Goal: Task Accomplishment & Management: Manage account settings

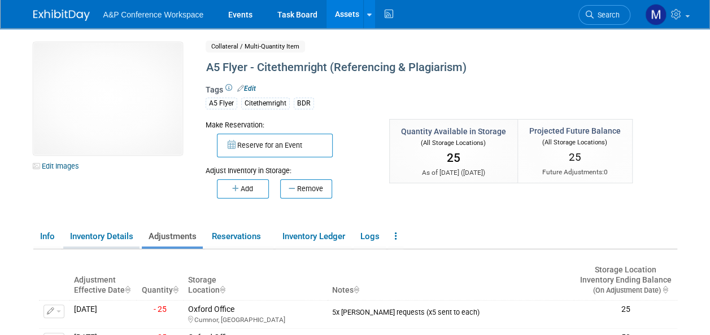
click at [94, 242] on link "Inventory Details" at bounding box center [101, 237] width 76 height 20
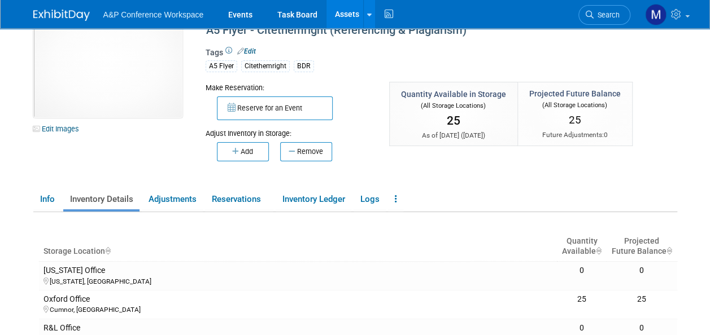
scroll to position [169, 0]
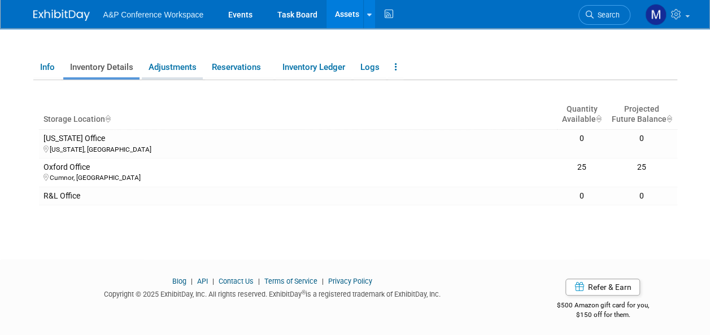
click at [170, 69] on link "Adjustments" at bounding box center [172, 68] width 61 height 20
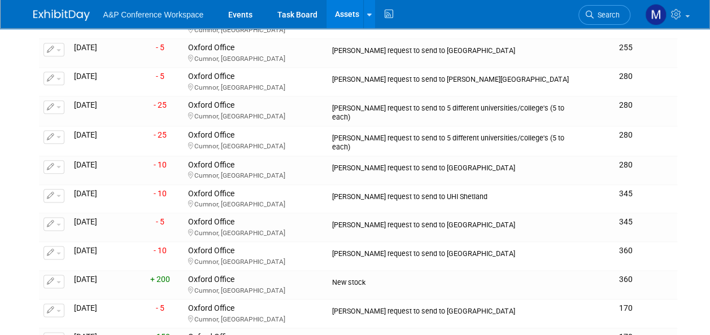
scroll to position [677, 0]
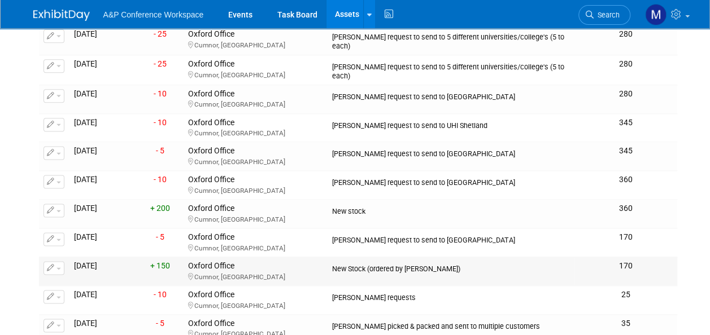
click at [59, 268] on span "button" at bounding box center [58, 269] width 5 height 2
click at [93, 284] on button "Change Adjustment" at bounding box center [97, 286] width 94 height 15
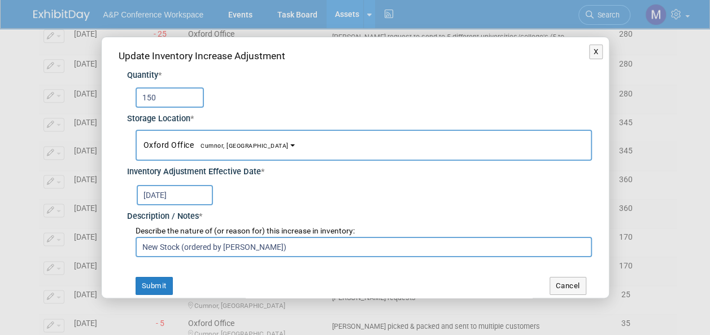
drag, startPoint x: 176, startPoint y: 95, endPoint x: -2, endPoint y: 97, distance: 178.4
type input "200"
click at [147, 286] on button "Submit" at bounding box center [153, 286] width 37 height 18
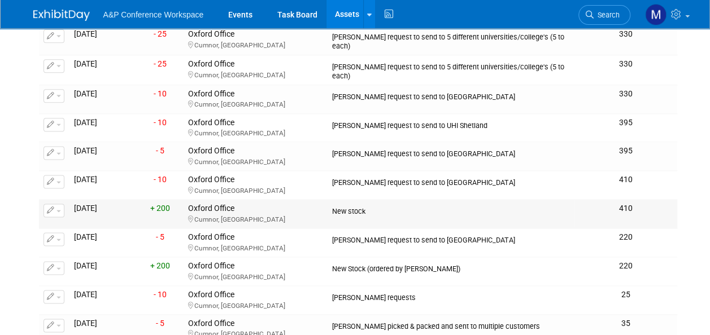
click at [58, 204] on button "button" at bounding box center [53, 211] width 21 height 14
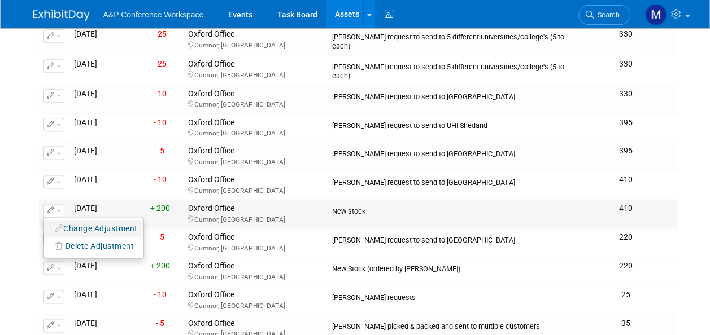
click at [69, 221] on button "Change Adjustment" at bounding box center [97, 228] width 94 height 15
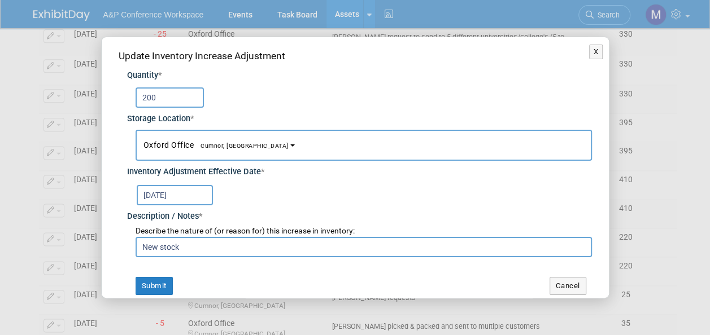
click at [228, 243] on input "New stock" at bounding box center [363, 247] width 456 height 20
click at [251, 252] on input "New stock (ordered by Abigail larkin)" at bounding box center [363, 247] width 456 height 20
type input "New stock (ordered by Abigail Larkin)"
click at [171, 285] on button "Submit" at bounding box center [153, 286] width 37 height 18
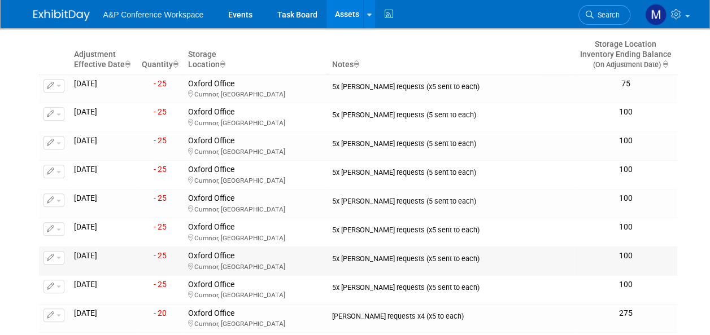
scroll to position [0, 0]
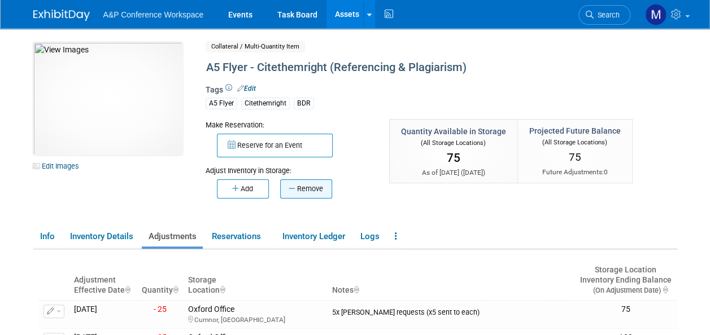
click at [314, 191] on button "Remove" at bounding box center [306, 189] width 52 height 19
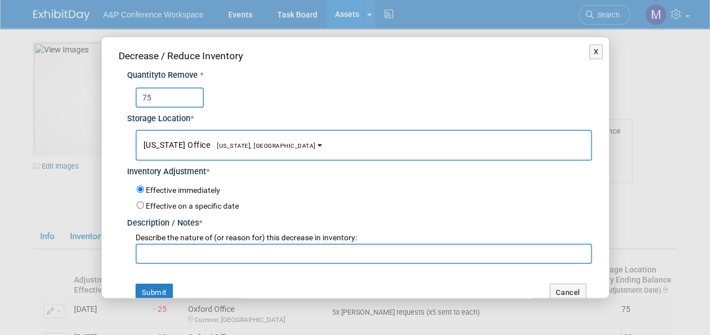
type input "75"
click at [257, 150] on button "New York Office New York, NY" at bounding box center [363, 145] width 456 height 31
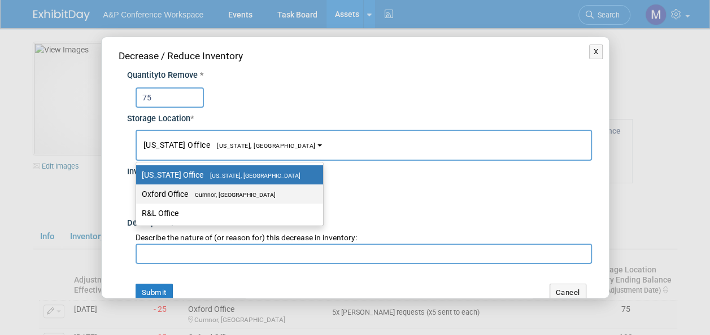
click at [255, 191] on span "Cumnor, United Kingdom" at bounding box center [232, 194] width 88 height 7
click at [138, 191] on input "Oxford Office Cumnor, United Kingdom" at bounding box center [133, 194] width 7 height 7
select select "11222978"
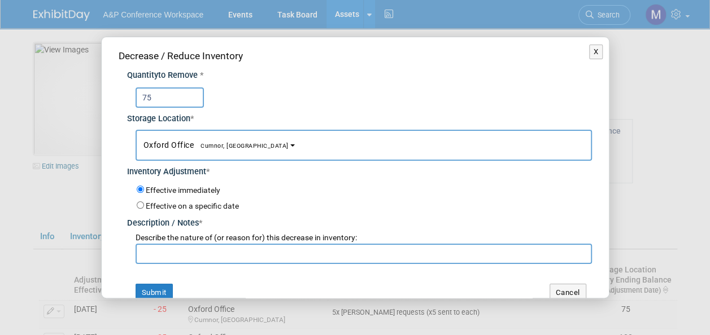
click at [238, 255] on input "text" at bounding box center [363, 254] width 456 height 20
type input "A"
type input "1"
click at [262, 258] on input "x15 Abigail Larkin requests" at bounding box center [363, 254] width 456 height 20
drag, startPoint x: 304, startPoint y: 253, endPoint x: 137, endPoint y: 252, distance: 167.1
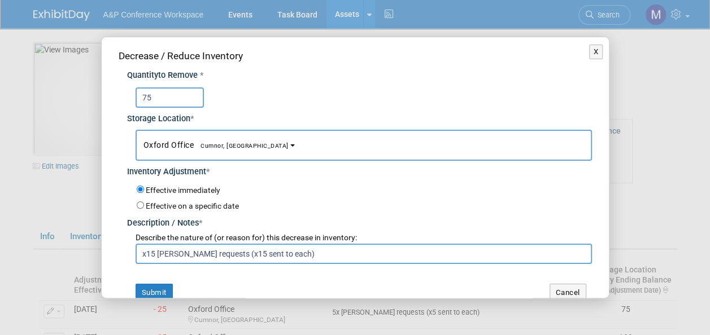
click at [137, 252] on input "x15 Abigail Larkin requests (x15 sent to each)" at bounding box center [363, 254] width 456 height 20
click at [154, 252] on input "x15 Abigail Larkin requests (x15 sent to each)" at bounding box center [363, 254] width 456 height 20
click at [248, 251] on input "x15 Abigail Larkin requests (x15 sent to each)" at bounding box center [363, 254] width 456 height 20
type input "x15 Abigail Larkin requests (x5 sent to each)"
click at [164, 284] on button "Submit" at bounding box center [153, 293] width 37 height 18
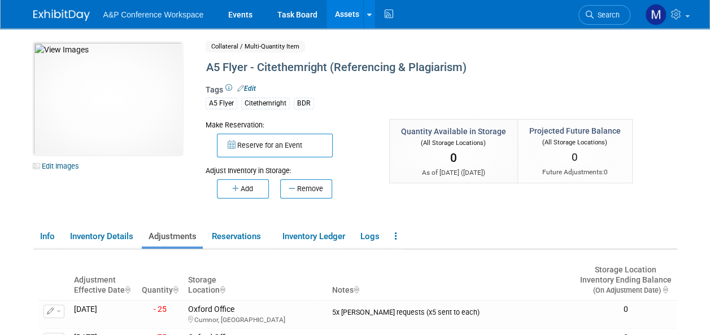
click at [335, 18] on link "Assets" at bounding box center [346, 14] width 41 height 28
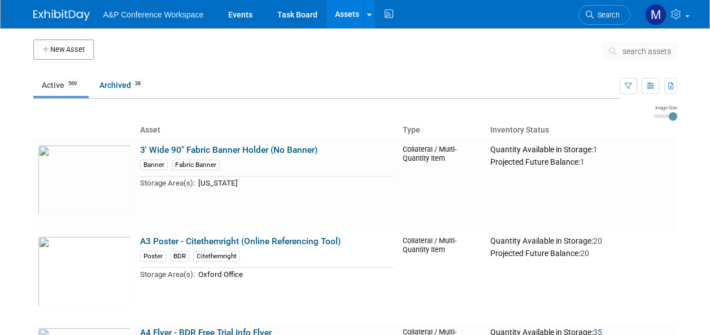
click at [629, 54] on span "search assets" at bounding box center [646, 51] width 49 height 9
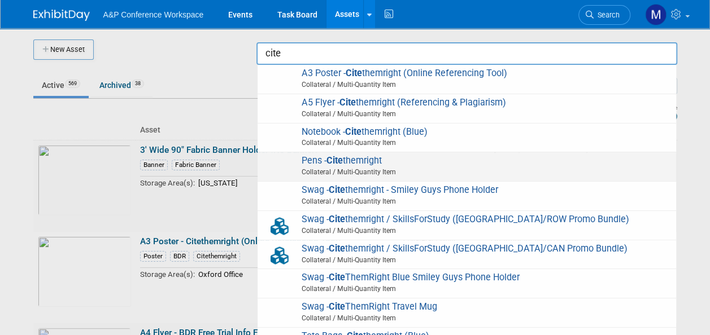
click at [379, 157] on span "Pens - Cite themright Collateral / Multi-Quantity Item" at bounding box center [466, 166] width 407 height 23
type input "Pens - Citethemright"
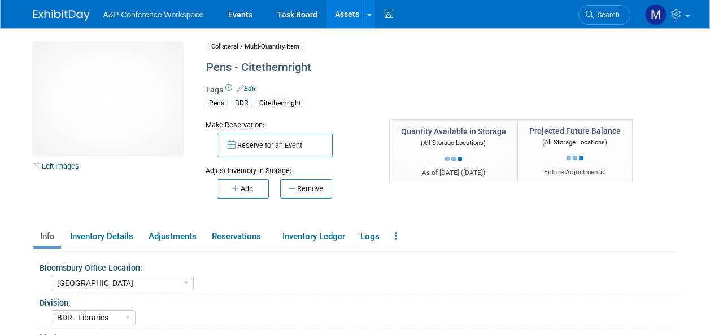
select select "[GEOGRAPHIC_DATA]"
select select "BDR - Libraries"
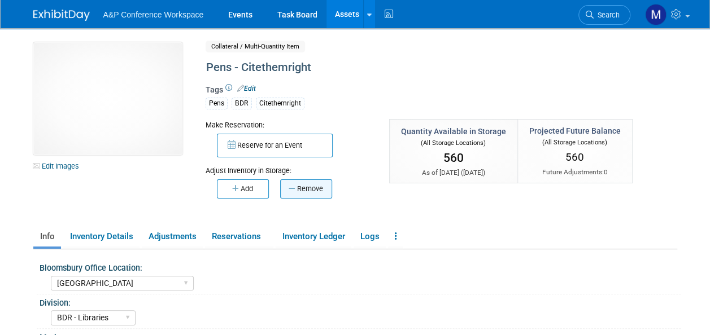
click at [312, 193] on button "Remove" at bounding box center [306, 189] width 52 height 19
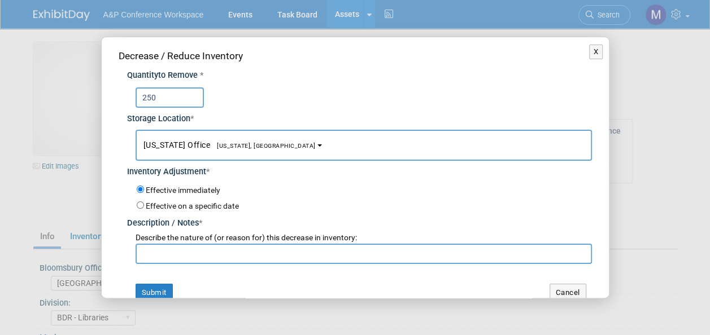
type input "250"
click at [258, 143] on button "[US_STATE] Office [US_STATE], [GEOGRAPHIC_DATA]" at bounding box center [363, 145] width 456 height 31
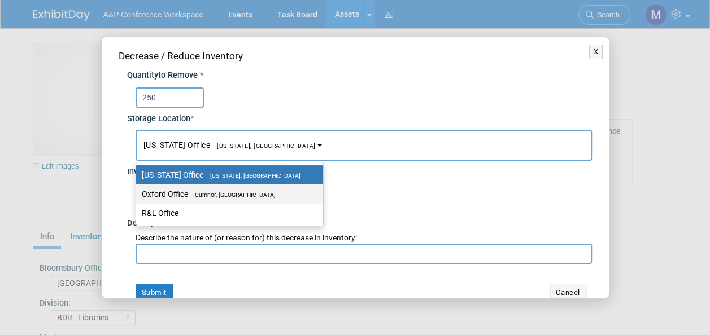
click at [267, 195] on label "Oxford Office Cumnor, United Kingdom" at bounding box center [227, 194] width 170 height 15
click at [138, 195] on input "Oxford Office Cumnor, United Kingdom" at bounding box center [133, 194] width 7 height 7
select select "11222978"
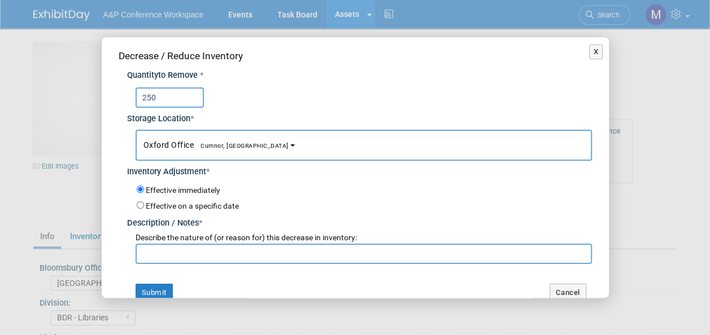
click at [234, 250] on input "text" at bounding box center [363, 254] width 456 height 20
paste input "x15 Abigail Larkin requests (x15 sent to each)"
click at [154, 253] on input "x15 Abigail Larkin requests (x15 sent to each)" at bounding box center [363, 254] width 456 height 20
type input "x16 Abigail Larkin requests (x15 sent to each)"
click at [160, 97] on input "250" at bounding box center [169, 98] width 68 height 20
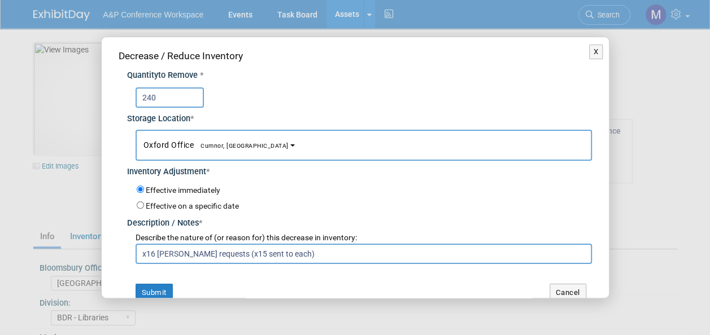
type input "240"
click at [491, 186] on div "Effective immediately" at bounding box center [364, 191] width 455 height 16
click at [158, 285] on button "Submit" at bounding box center [153, 293] width 37 height 18
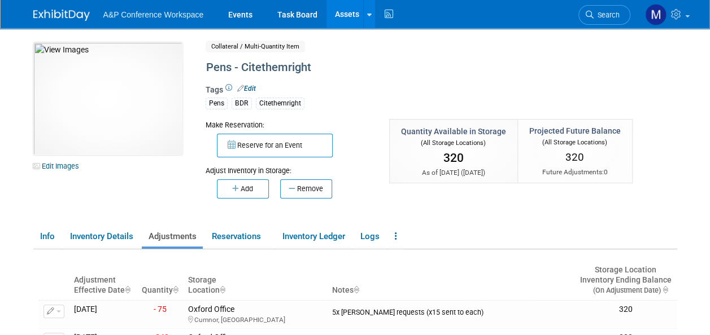
scroll to position [56, 0]
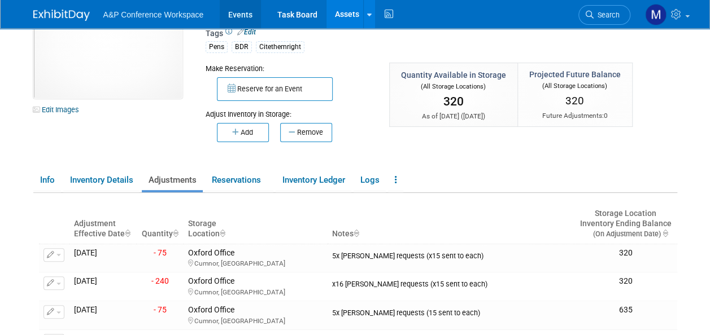
click at [234, 10] on link "Events" at bounding box center [240, 14] width 41 height 28
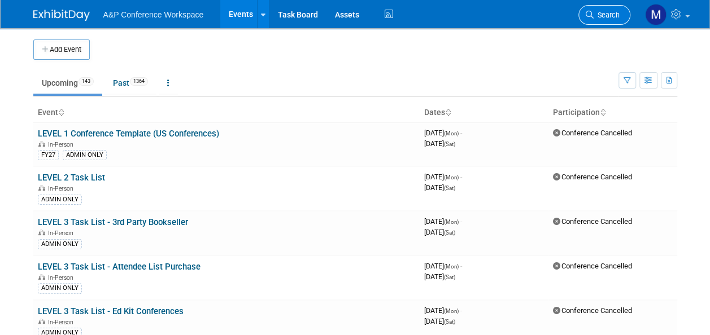
click at [611, 11] on span "Search" at bounding box center [606, 15] width 26 height 8
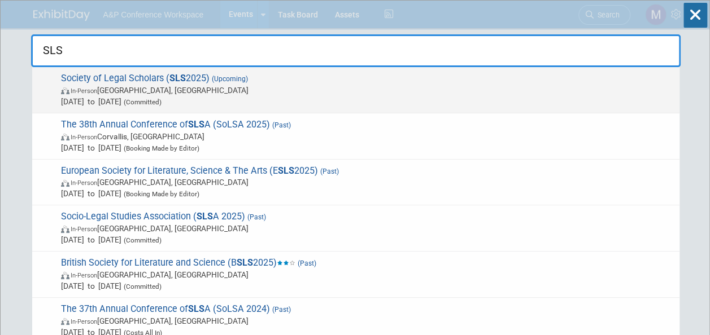
type input "SLS"
click at [186, 76] on span "Society of Legal Scholars ( SLS 2025) (Upcoming) In-Person Leeds, United Kingdo…" at bounding box center [366, 90] width 616 height 34
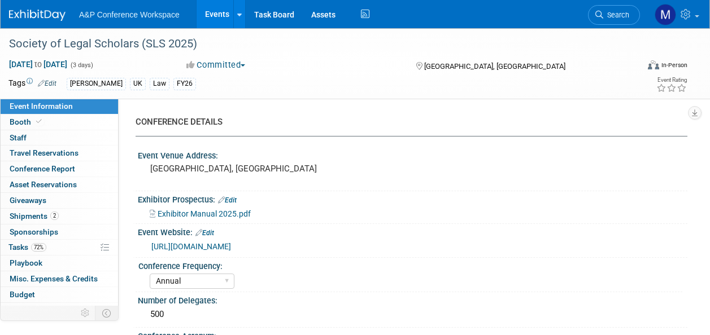
select select "Annual"
select select "Level 2"
select select "In-Person Booth"
select select "Law"
select select "[PERSON_NAME] Publishing"
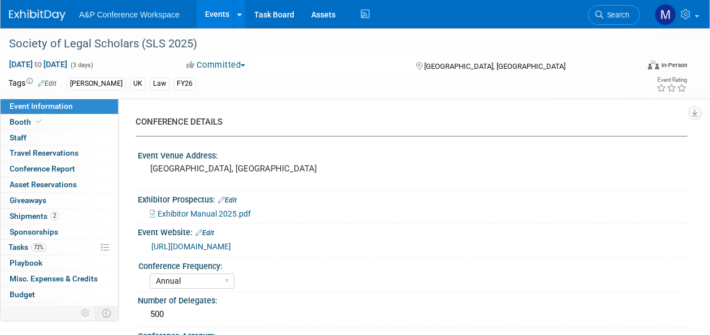
select select "[PERSON_NAME]"
select select "Ros Jubber"
select select "Networking/Commissioning"
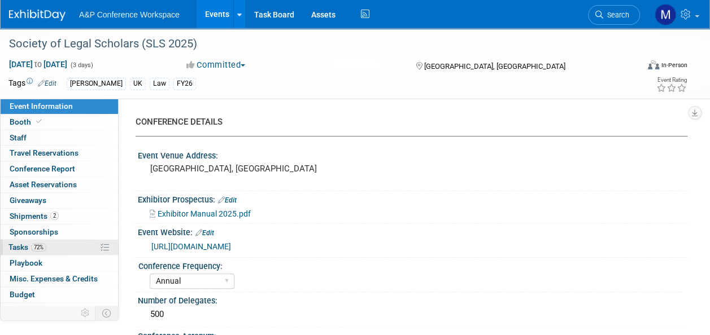
click at [28, 244] on span "Tasks 72%" at bounding box center [27, 247] width 38 height 9
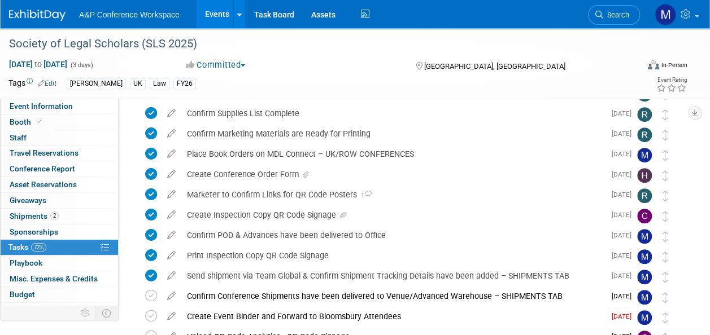
scroll to position [282, 0]
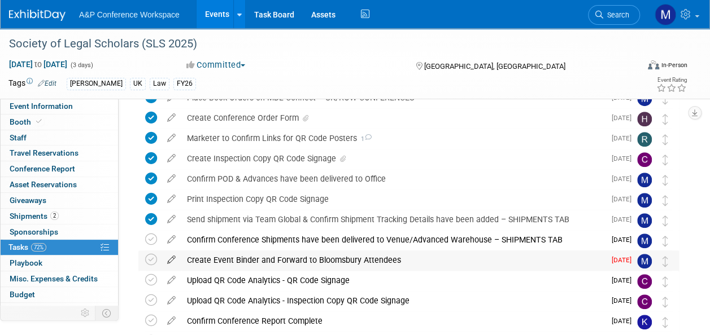
click at [171, 255] on icon at bounding box center [171, 258] width 20 height 14
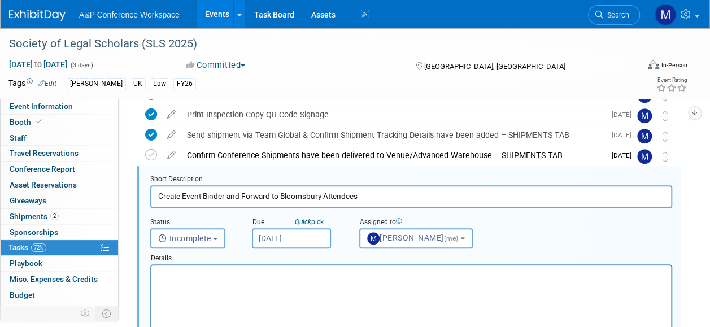
scroll to position [0, 0]
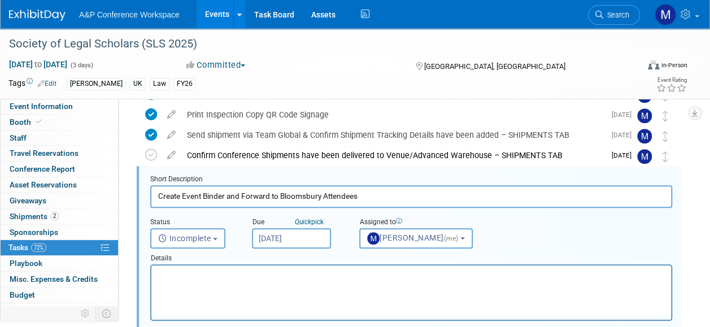
click at [274, 280] on p "Rich Text Area. Press ALT-0 for help." at bounding box center [411, 275] width 506 height 11
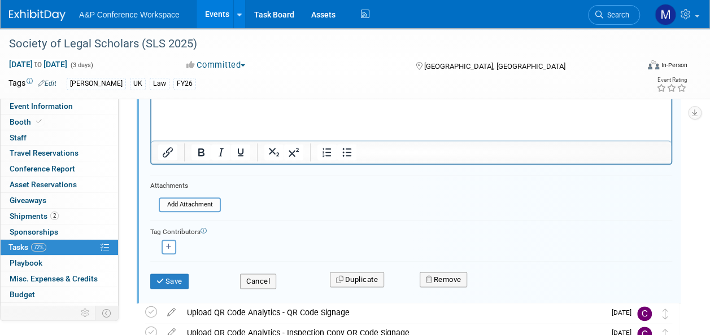
scroll to position [536, 0]
click at [187, 273] on button "Save" at bounding box center [169, 281] width 38 height 16
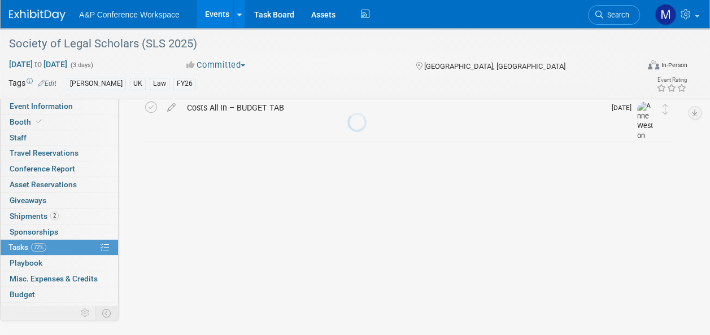
scroll to position [388, 0]
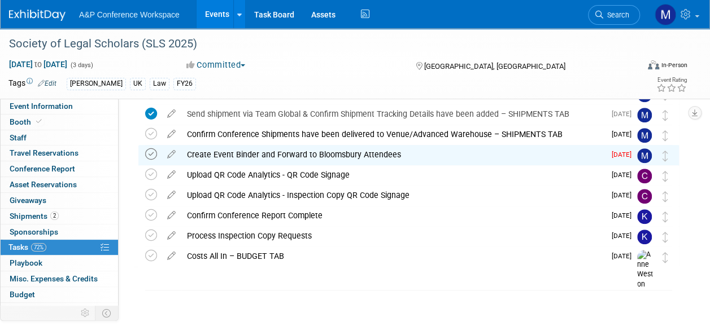
click at [151, 153] on icon at bounding box center [151, 154] width 12 height 12
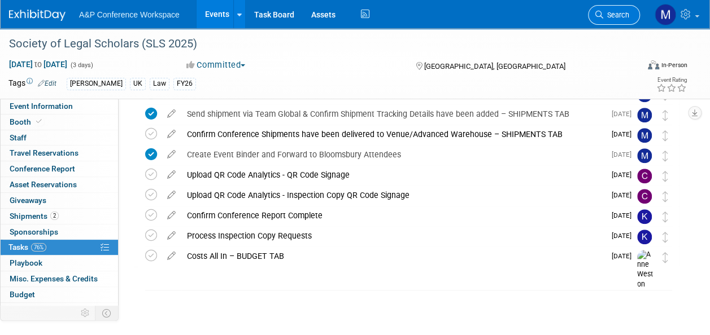
click at [609, 18] on span "Search" at bounding box center [616, 15] width 26 height 8
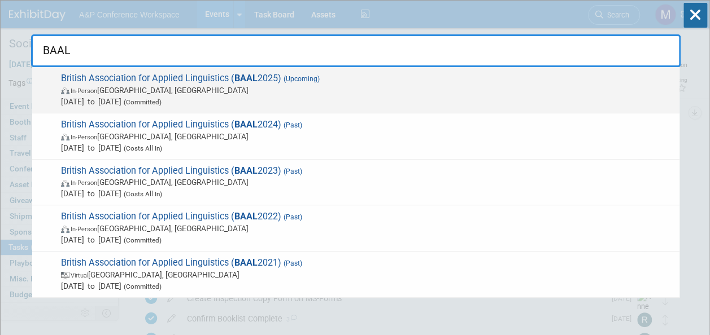
type input "BAAL"
click at [244, 74] on strong "BAAL" at bounding box center [245, 78] width 23 height 11
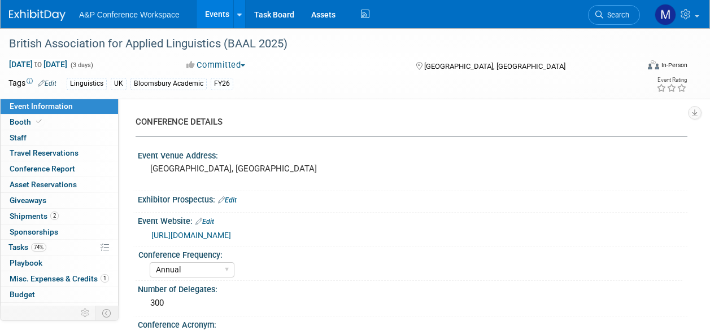
select select "Annual"
select select "Level 2"
select select "In-Person Booth"
select select "Linguistics"
select select "Bloomsbury Academic"
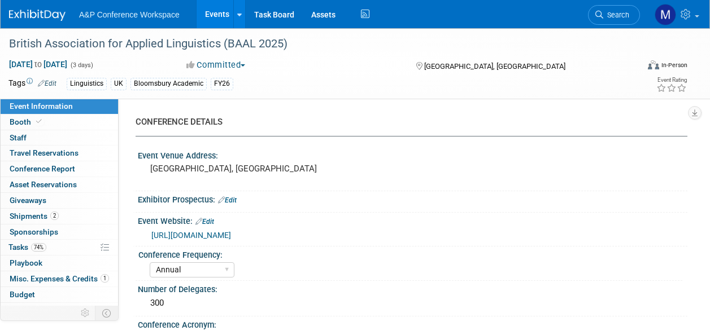
select select "[PERSON_NAME]"
select select "Networking/Commissioning"
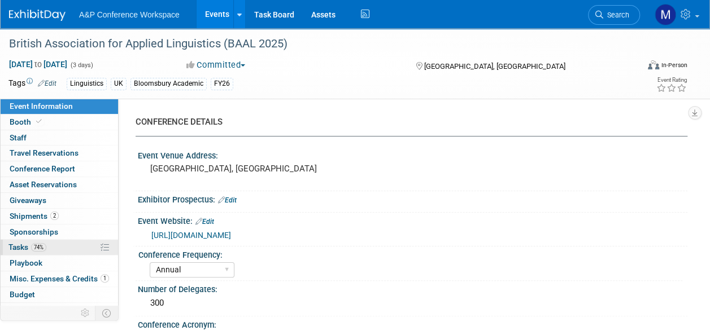
click at [63, 248] on link "74% Tasks 74%" at bounding box center [59, 247] width 117 height 15
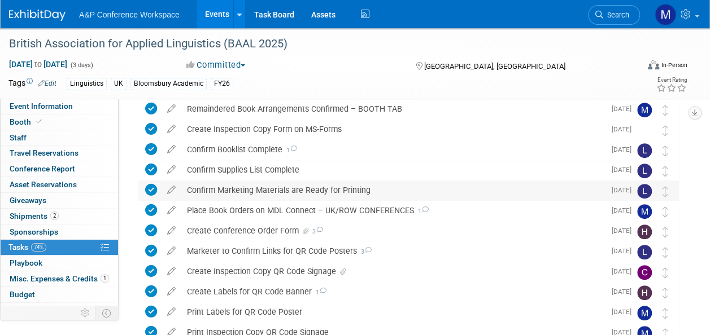
scroll to position [282, 0]
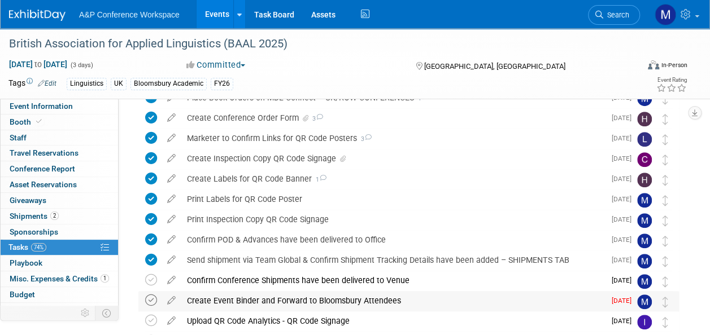
click at [150, 298] on icon at bounding box center [151, 301] width 12 height 12
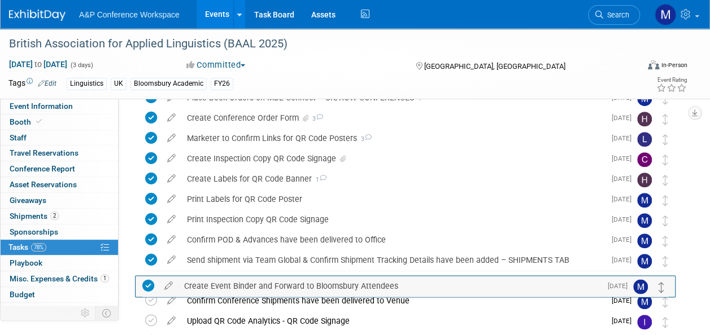
drag, startPoint x: 663, startPoint y: 300, endPoint x: 660, endPoint y: 285, distance: 16.1
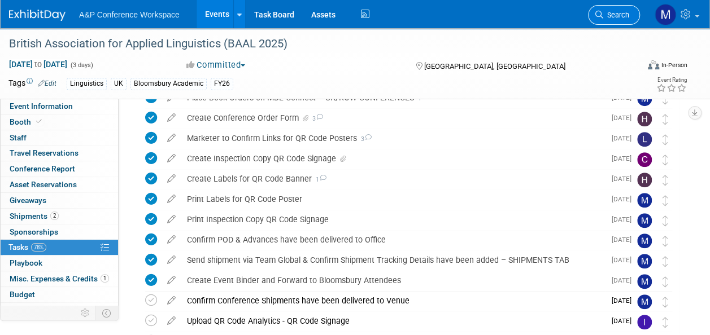
click at [602, 14] on icon at bounding box center [599, 15] width 8 height 8
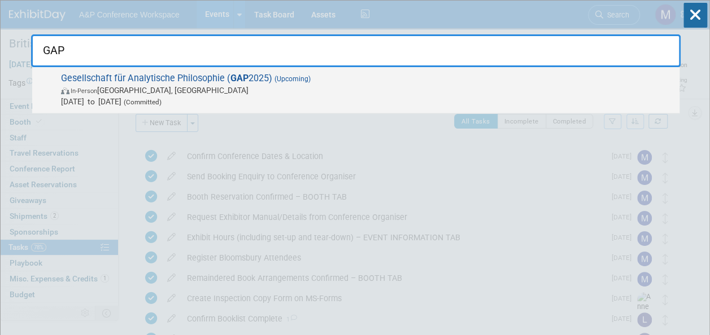
type input "GAP"
click at [271, 76] on span "Gesellschaft für Analytische Philosophie ( GAP 2025) (Upcoming) In-Person Düsse…" at bounding box center [366, 90] width 616 height 34
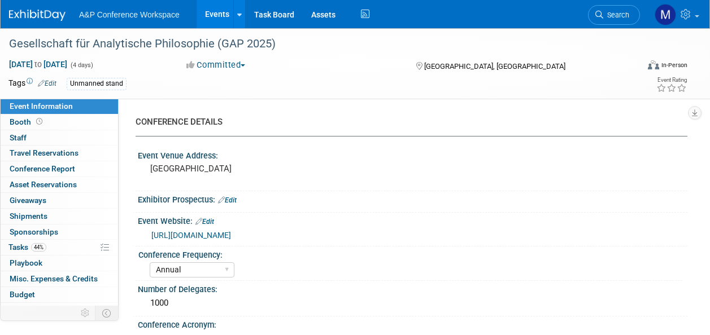
select select "Annual"
select select "Level 3"
select select "Unmanned Display"
select select "Philosophy"
select select "Bloomsbury Academic"
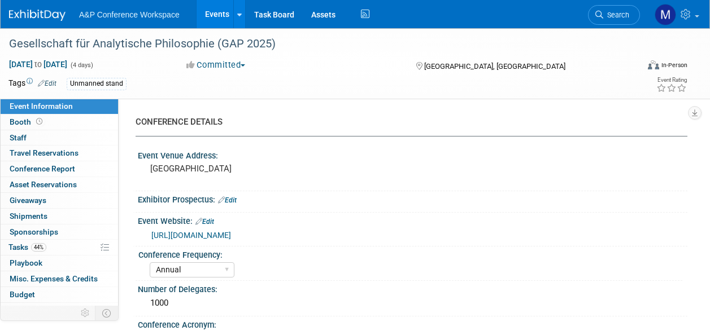
select select "[PERSON_NAME]"
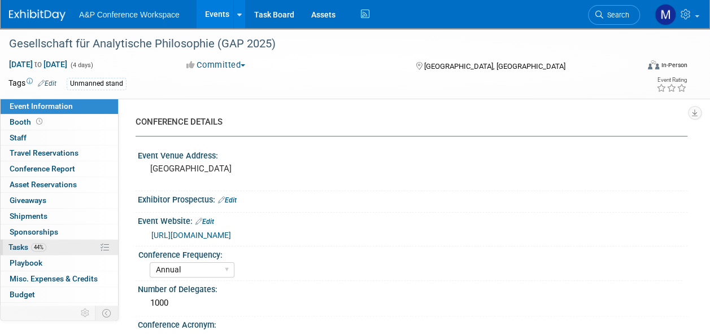
click at [60, 246] on link "44% Tasks 44%" at bounding box center [59, 247] width 117 height 15
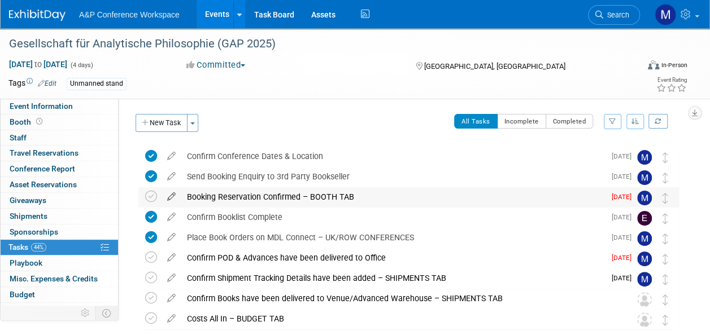
click at [170, 196] on icon at bounding box center [171, 194] width 20 height 14
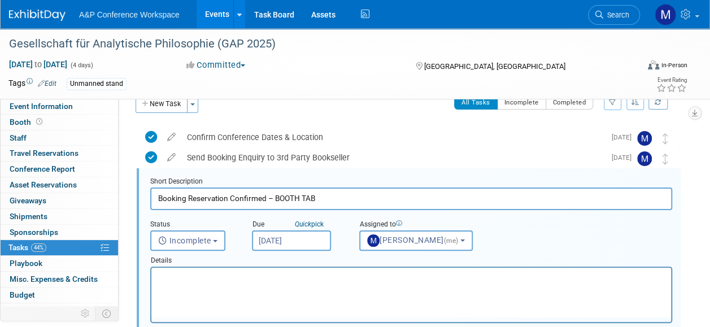
scroll to position [21, 0]
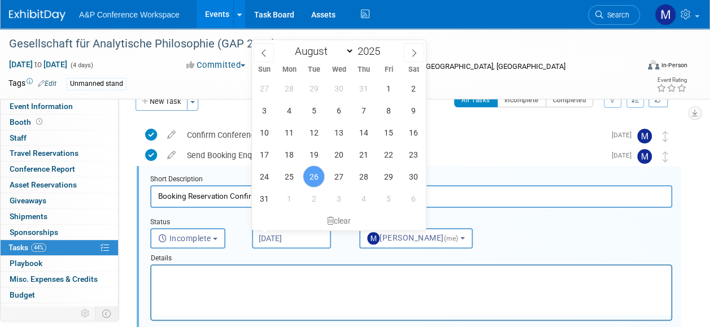
click at [271, 239] on input "[DATE]" at bounding box center [291, 238] width 79 height 20
click at [342, 180] on span "27" at bounding box center [338, 176] width 22 height 22
type input "[DATE]"
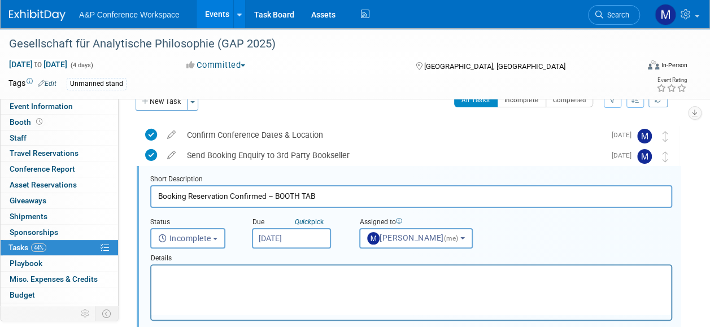
click at [319, 278] on p "Rich Text Area. Press ALT-0 for help." at bounding box center [411, 275] width 506 height 11
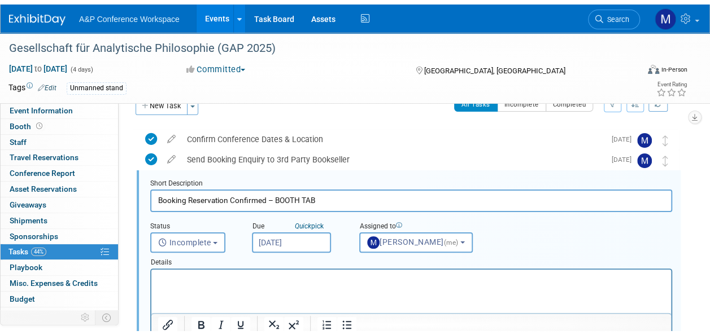
scroll to position [191, 0]
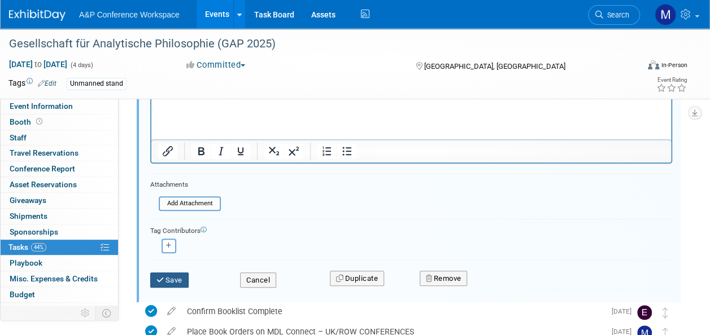
click at [184, 275] on button "Save" at bounding box center [169, 281] width 38 height 16
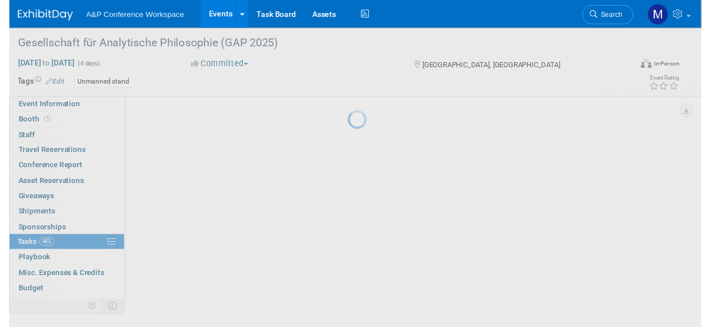
scroll to position [63, 0]
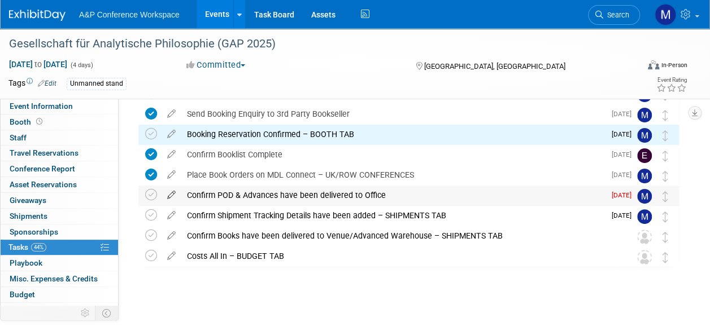
click at [169, 194] on icon at bounding box center [171, 193] width 20 height 14
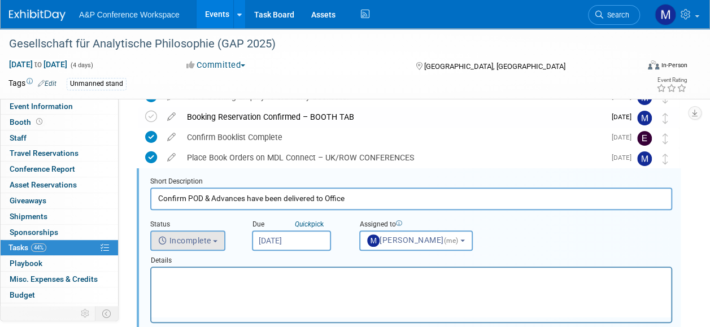
scroll to position [82, 0]
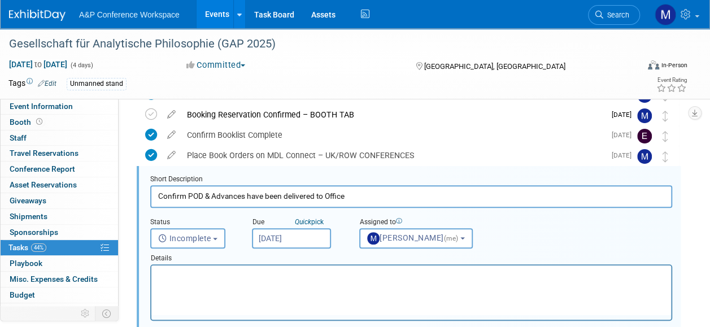
click at [277, 235] on input "[DATE]" at bounding box center [291, 238] width 79 height 20
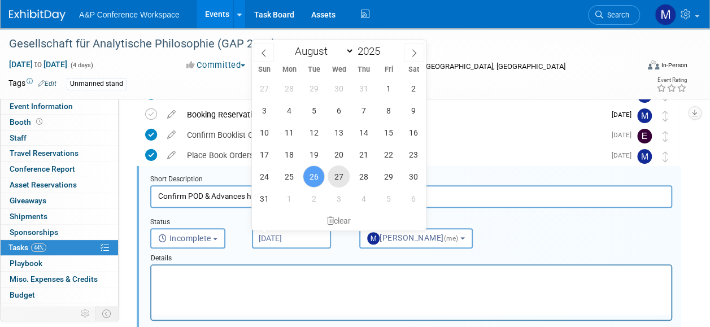
click at [343, 177] on span "27" at bounding box center [338, 176] width 22 height 22
type input "[DATE]"
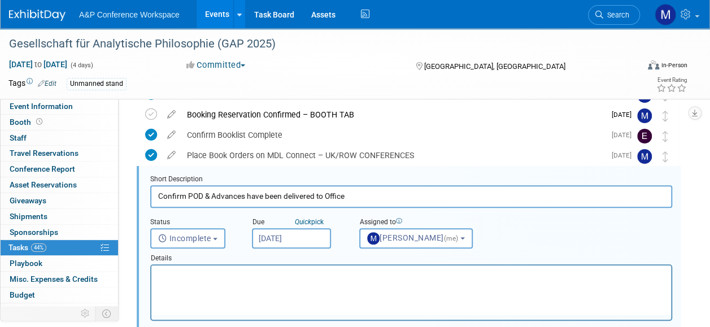
click at [290, 281] on html at bounding box center [410, 272] width 519 height 15
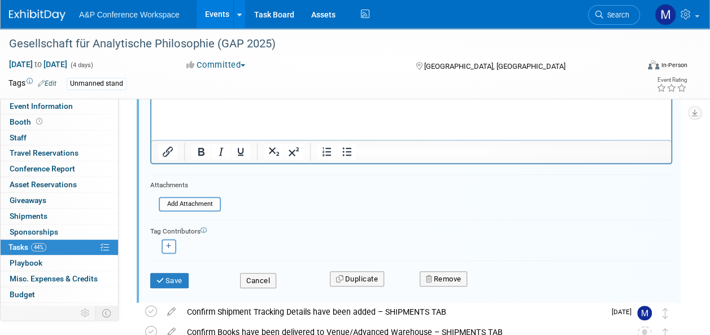
scroll to position [252, 0]
click at [173, 281] on button "Save" at bounding box center [169, 281] width 38 height 16
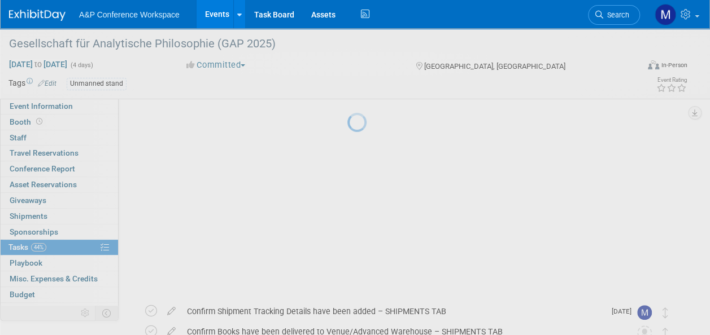
scroll to position [63, 0]
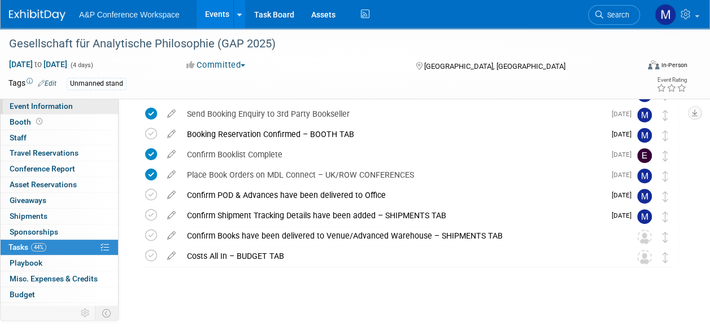
click at [76, 110] on link "Event Information" at bounding box center [59, 106] width 117 height 15
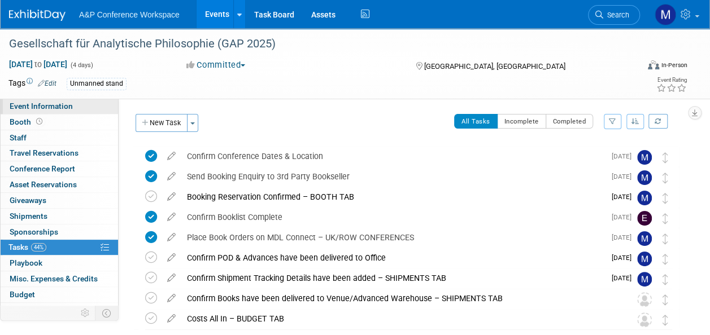
select select "Annual"
select select "Level 3"
select select "Unmanned Display"
select select "Philosophy"
select select "Bloomsbury Academic"
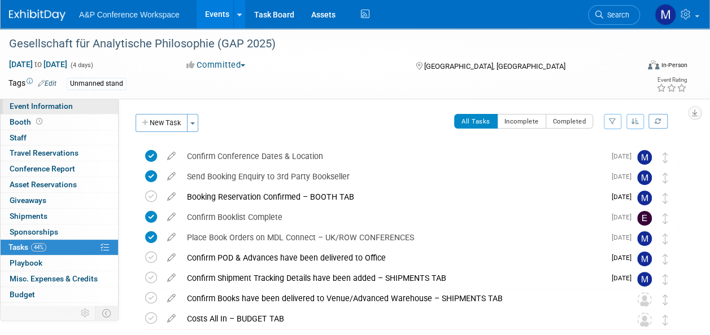
select select "[PERSON_NAME]"
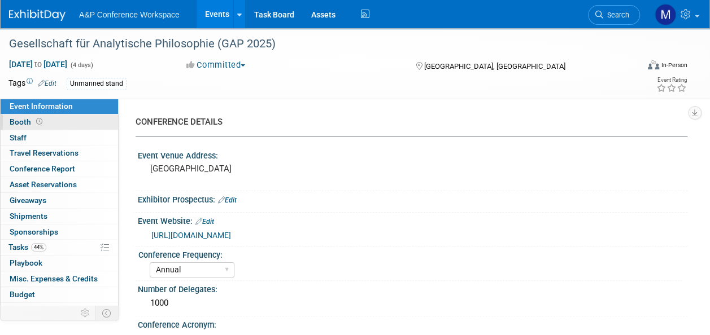
click at [97, 124] on link "Booth" at bounding box center [59, 122] width 117 height 15
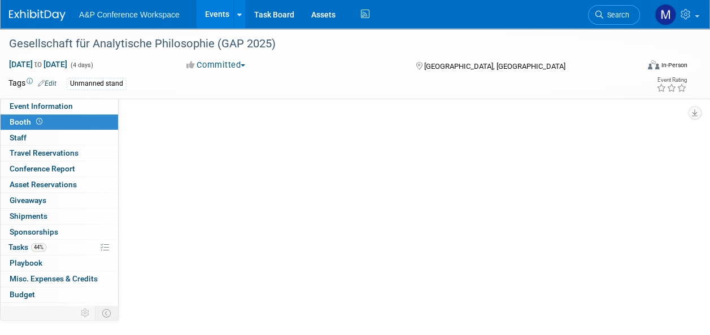
select select "CUAP"
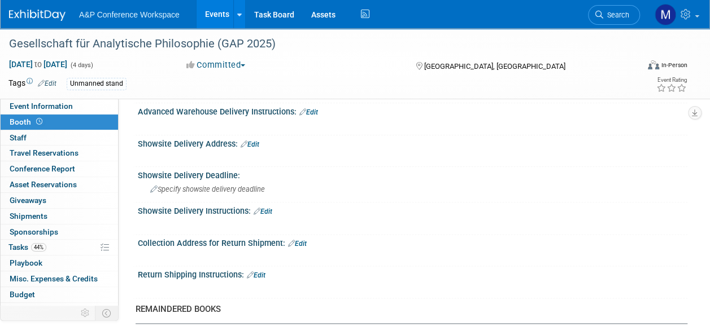
scroll to position [670, 0]
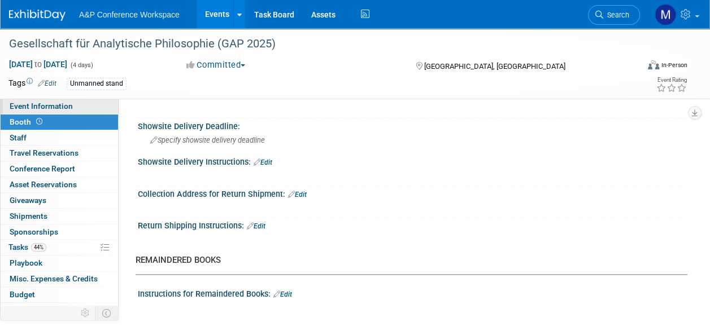
click at [67, 110] on span "Event Information" at bounding box center [41, 106] width 63 height 9
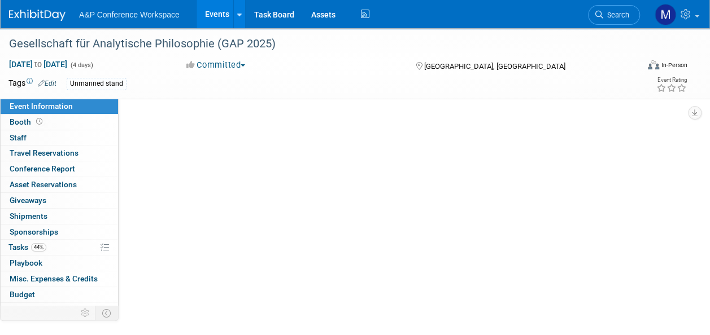
scroll to position [0, 0]
select select "Annual"
select select "Level 3"
select select "Unmanned Display"
select select "Philosophy"
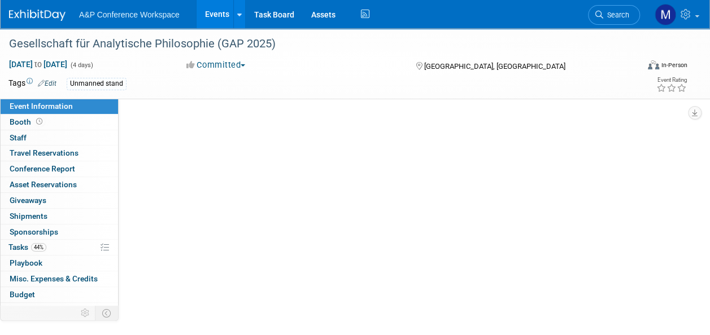
select select "Bloomsbury Academic"
select select "[PERSON_NAME]"
